Goal: Find specific page/section: Find specific page/section

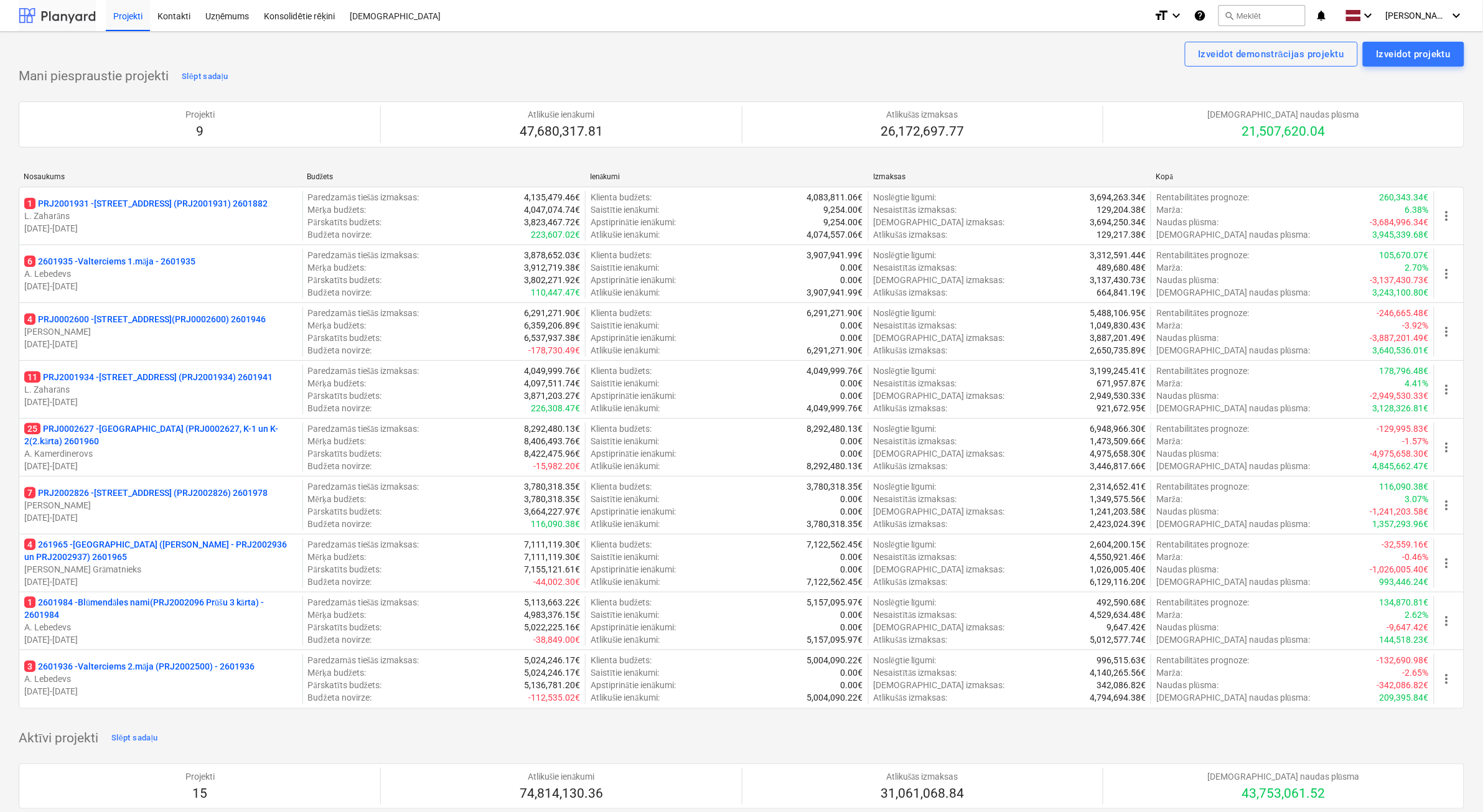
click at [78, 13] on div at bounding box center [57, 15] width 77 height 31
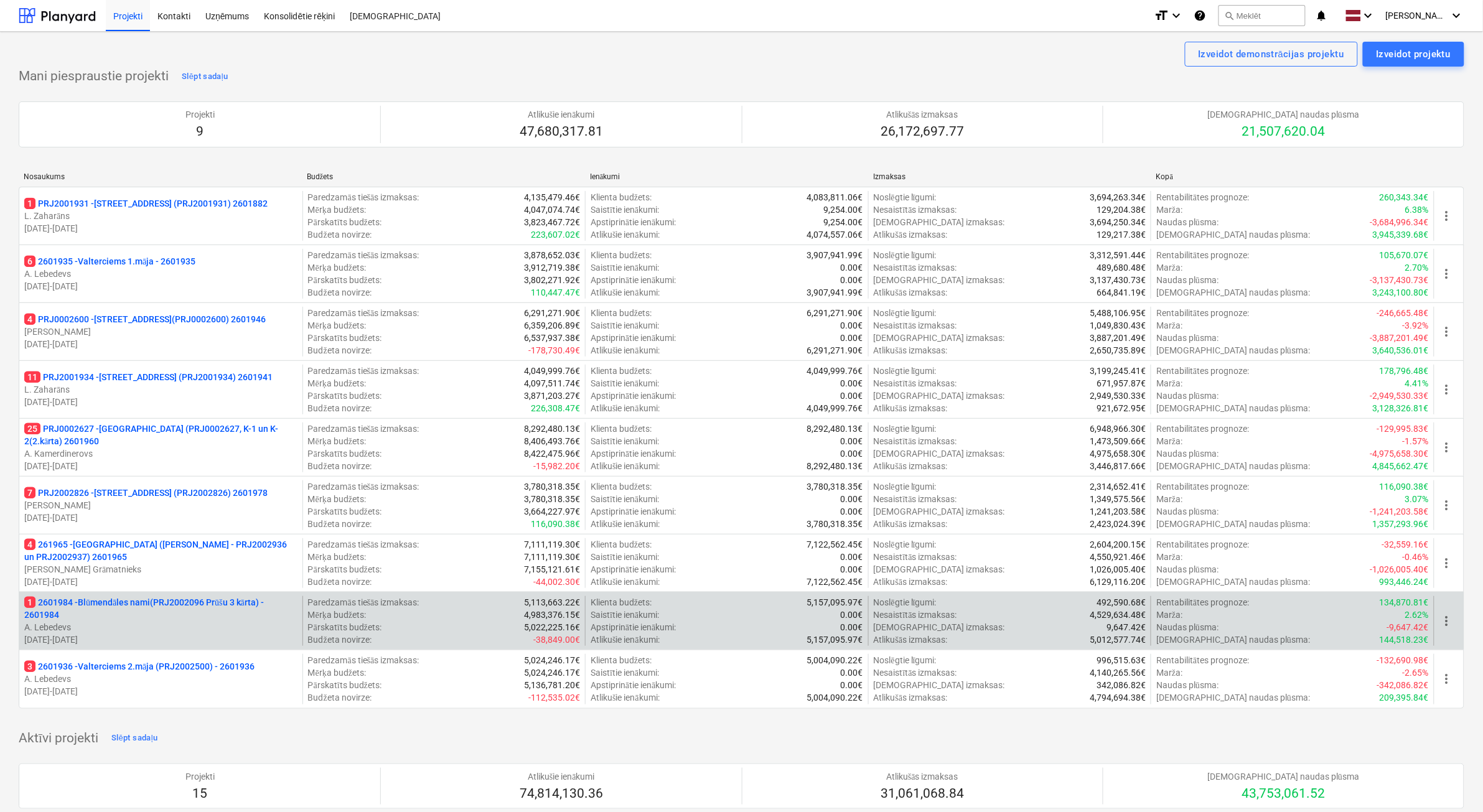
click at [209, 603] on p "1 2601984 - Blūmendāles nami(PRJ2002096 Prūšu 3 kārta) - 2601984" at bounding box center [160, 609] width 273 height 25
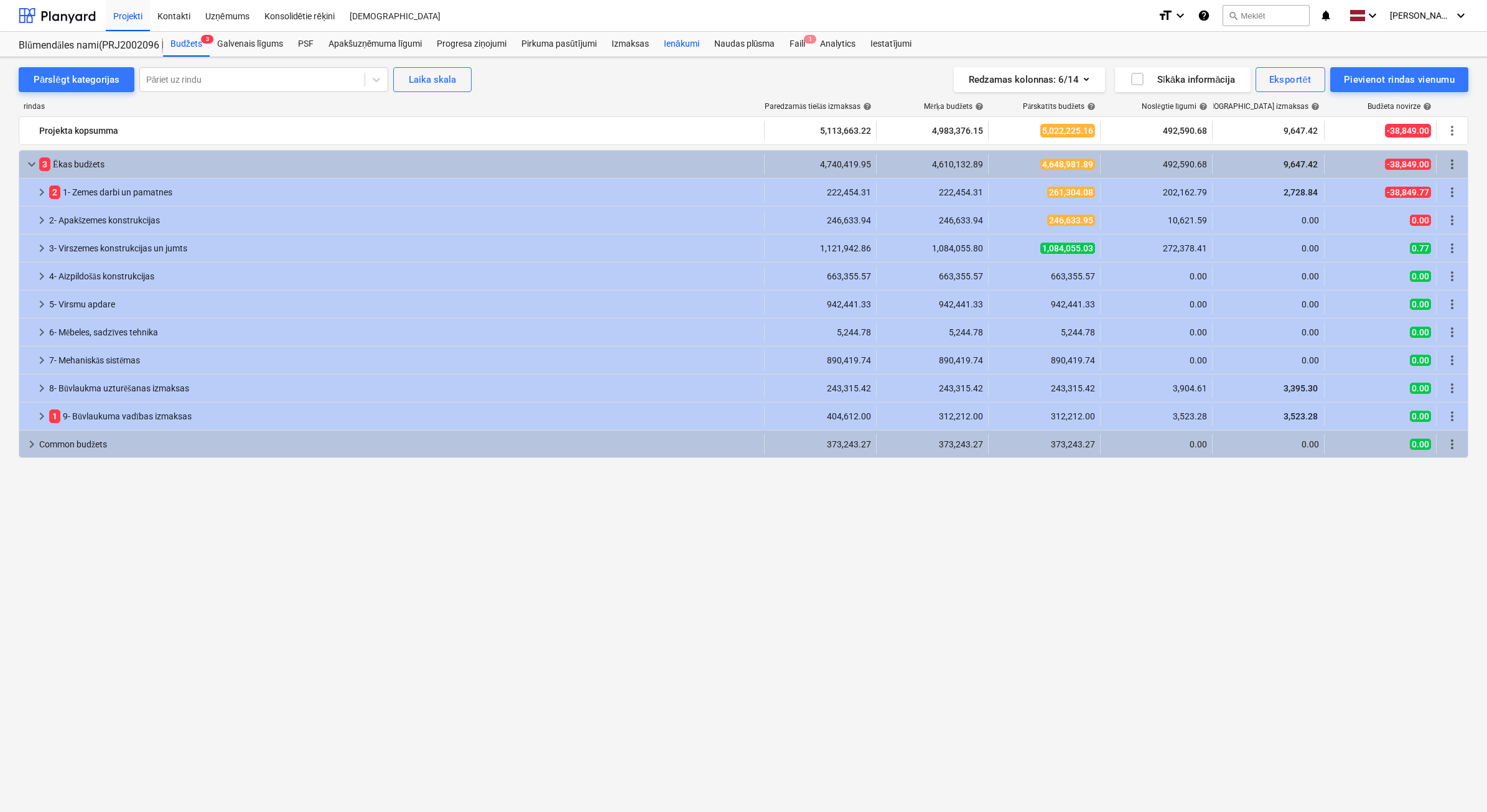
click at [672, 45] on div "Ienākumi" at bounding box center [681, 44] width 50 height 25
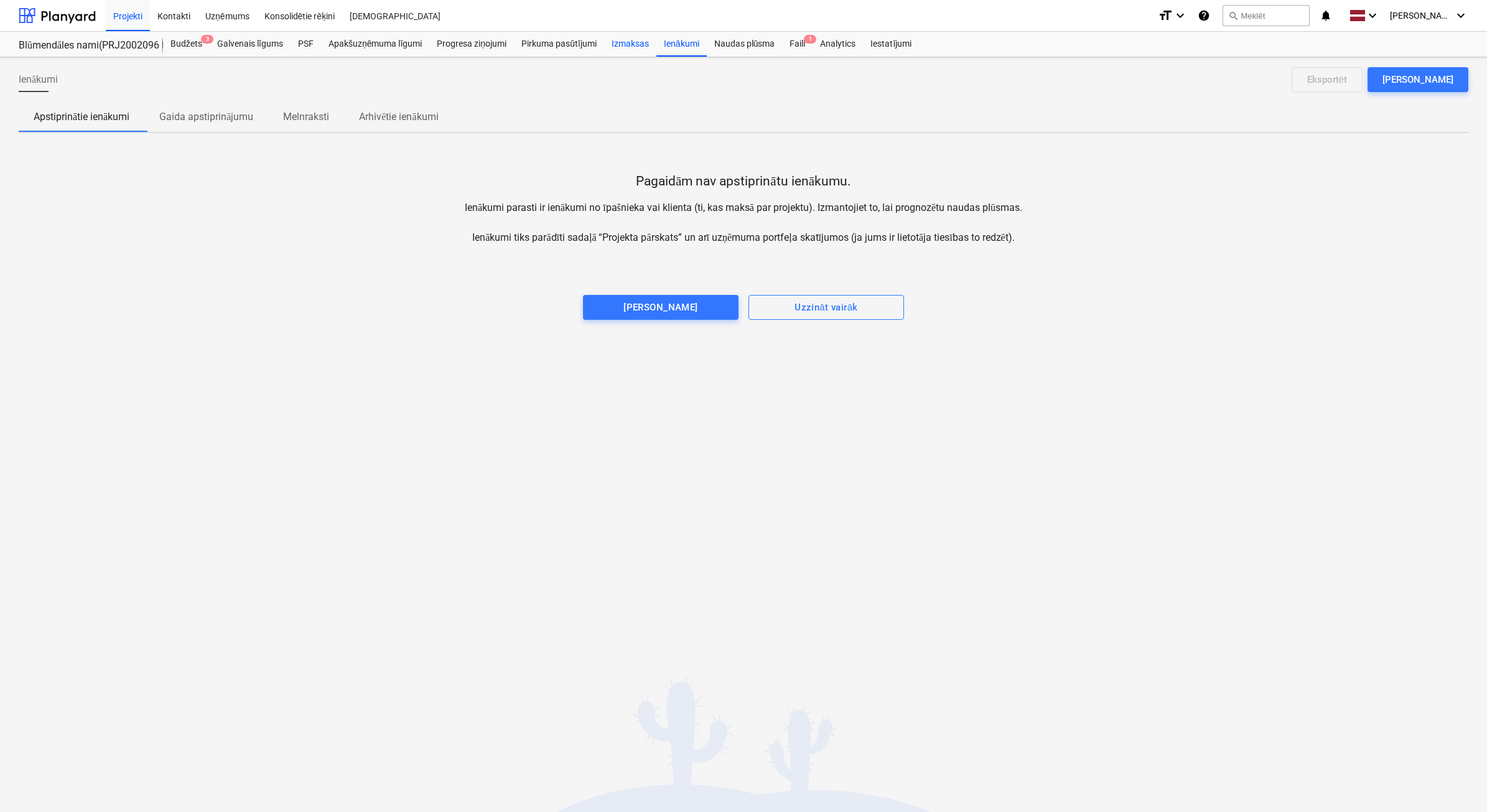
click at [626, 48] on div "Izmaksas" at bounding box center [630, 44] width 52 height 25
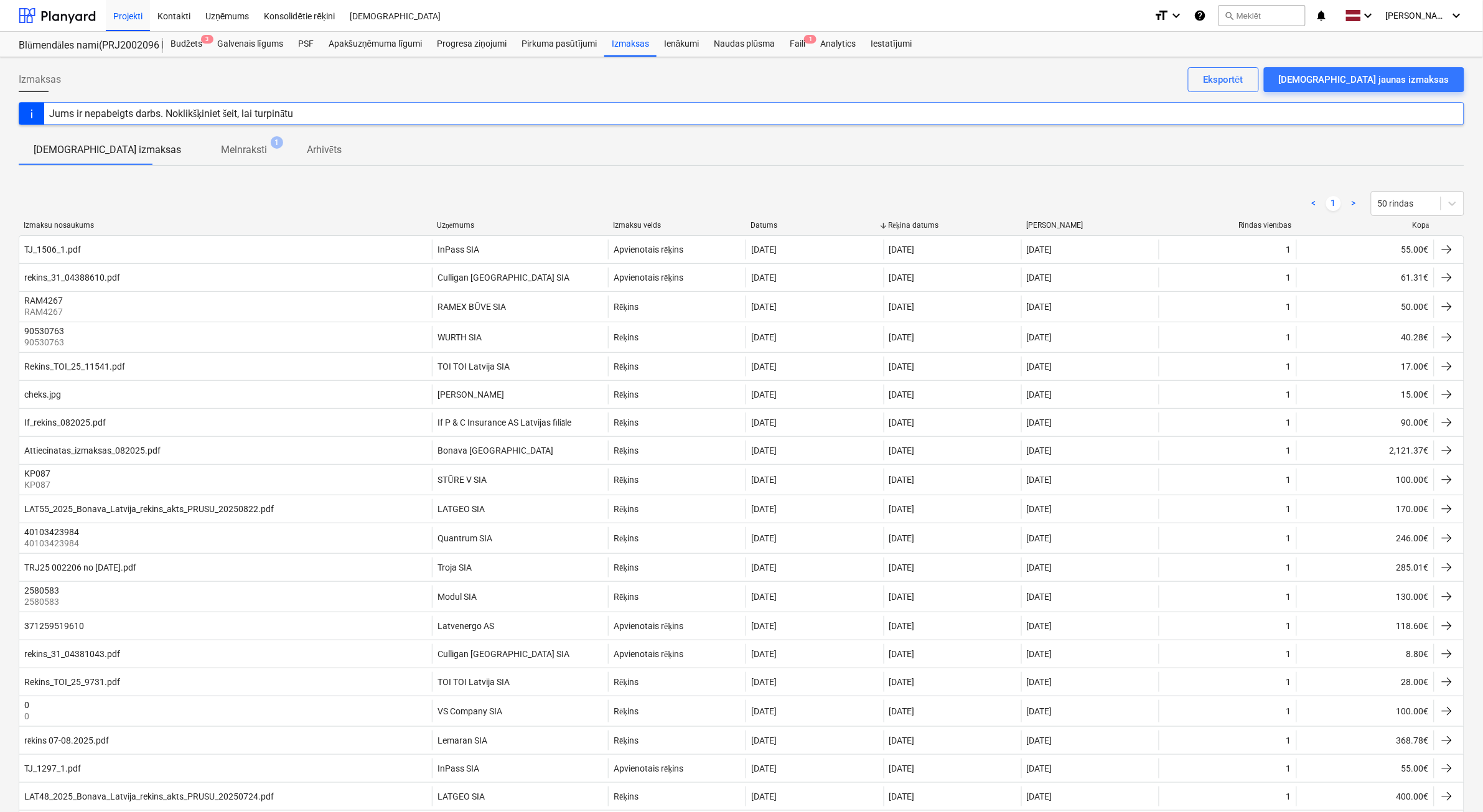
click at [1418, 226] on div "Kopā" at bounding box center [1365, 225] width 127 height 10
